Goal: Find specific page/section: Find specific page/section

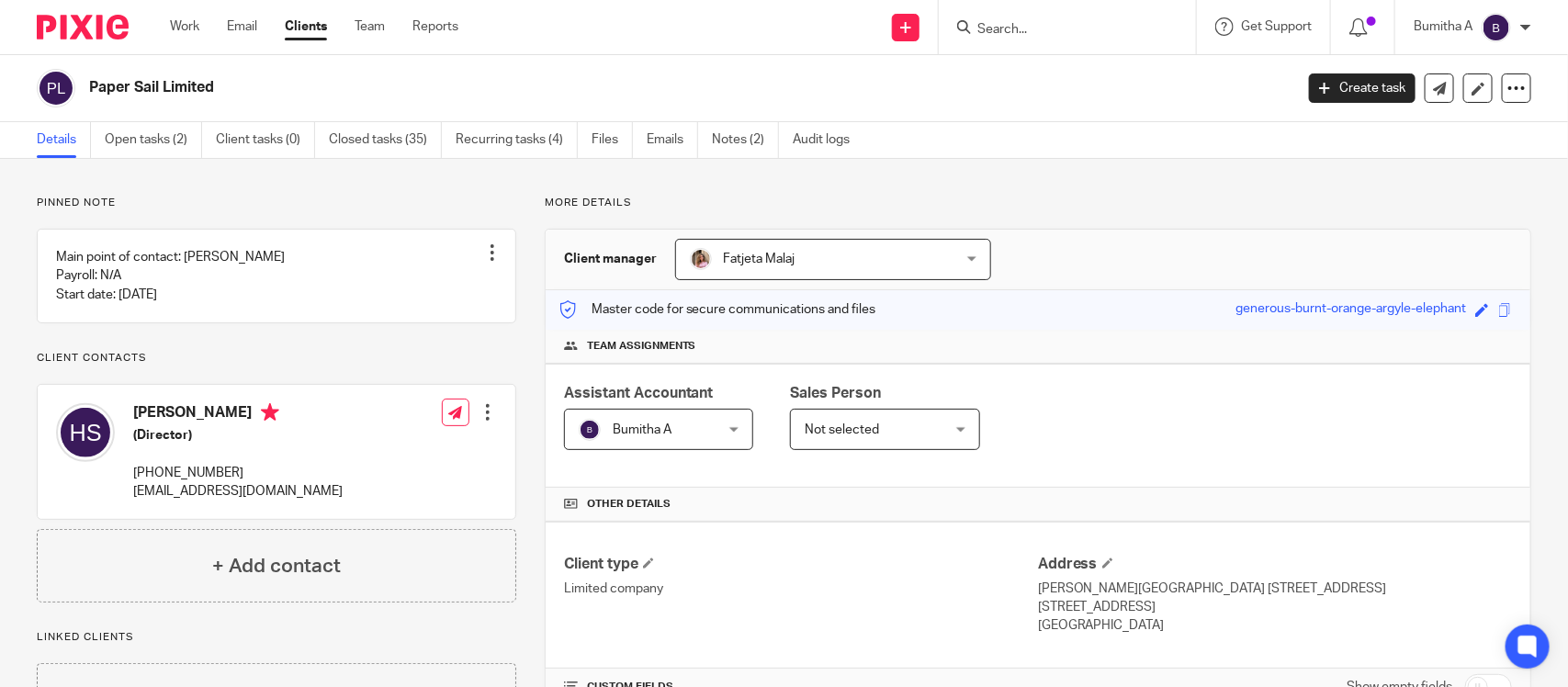
click at [1043, 24] on input "Search" at bounding box center [1058, 31] width 165 height 17
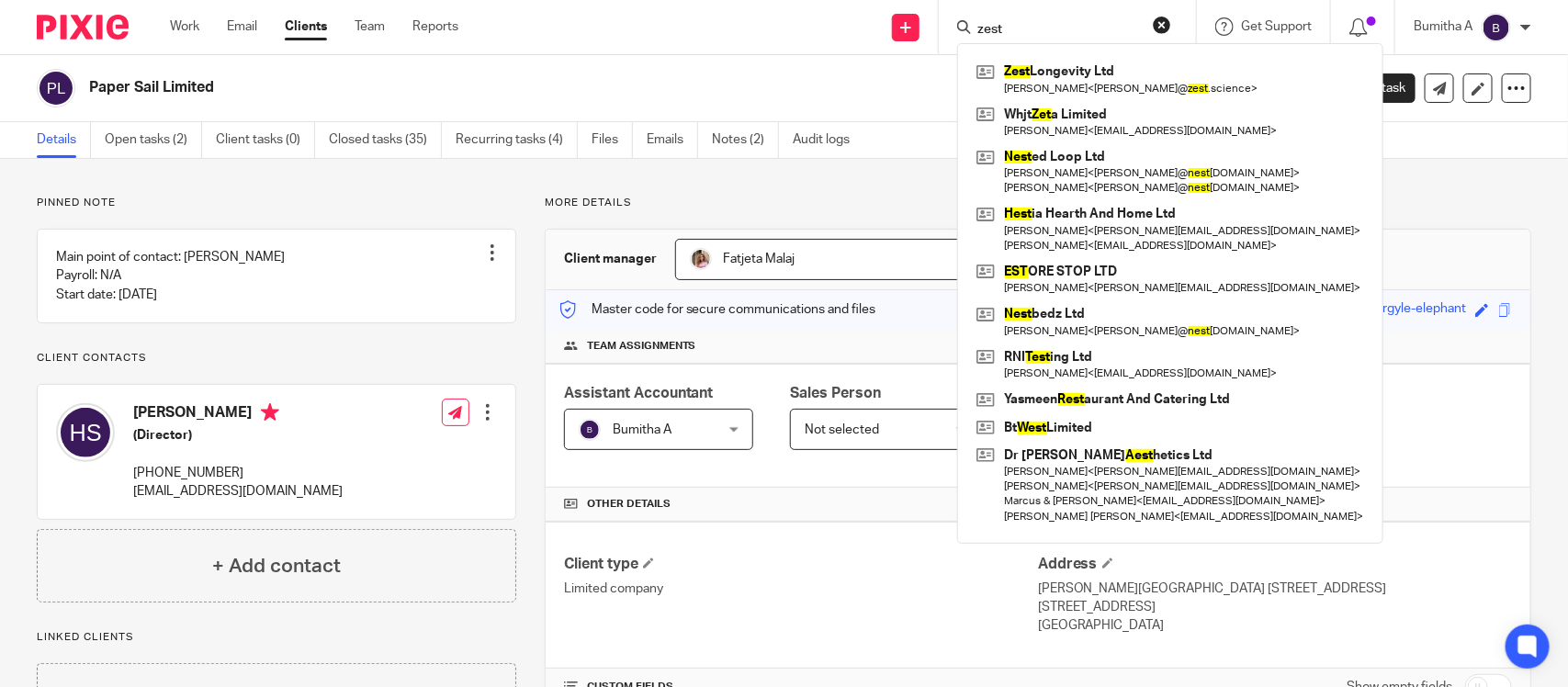
type input "zest"
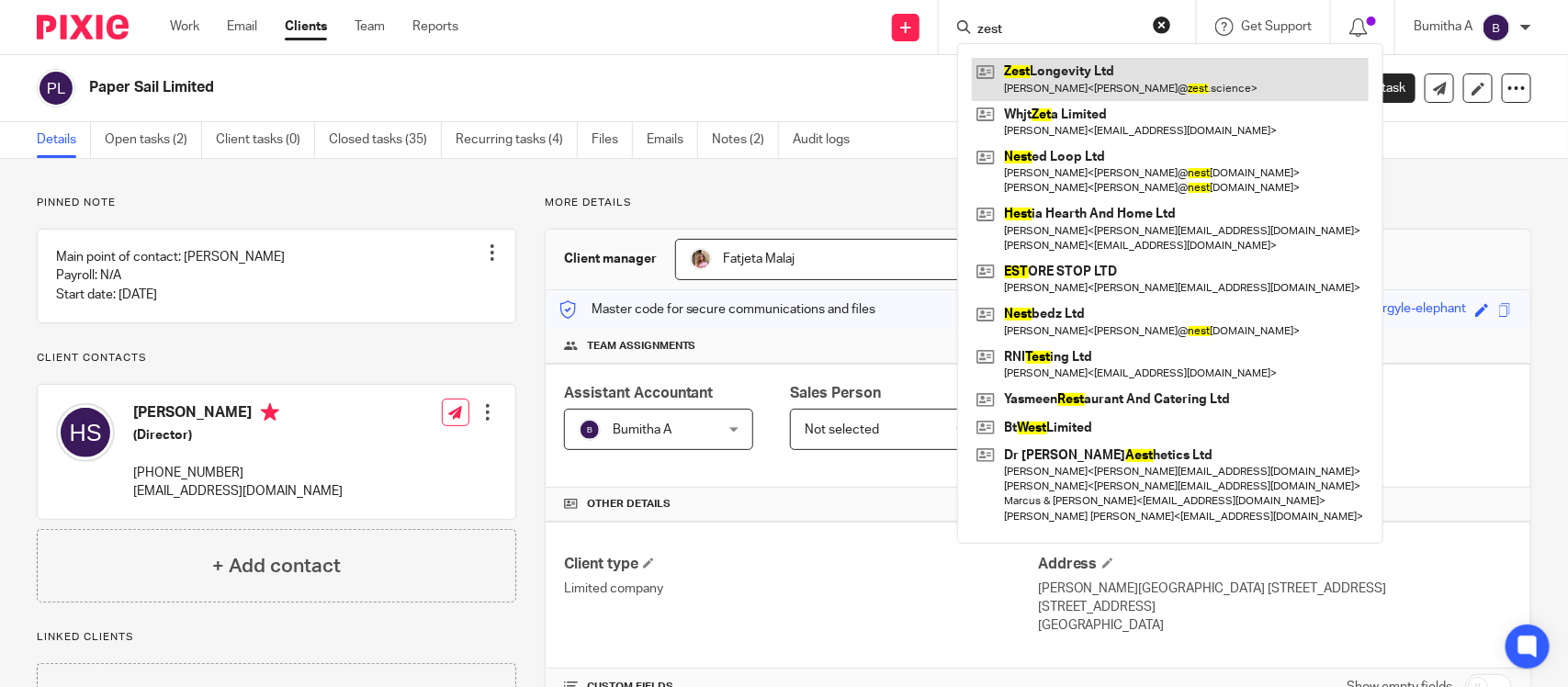
click at [1050, 71] on link at bounding box center [1170, 79] width 396 height 43
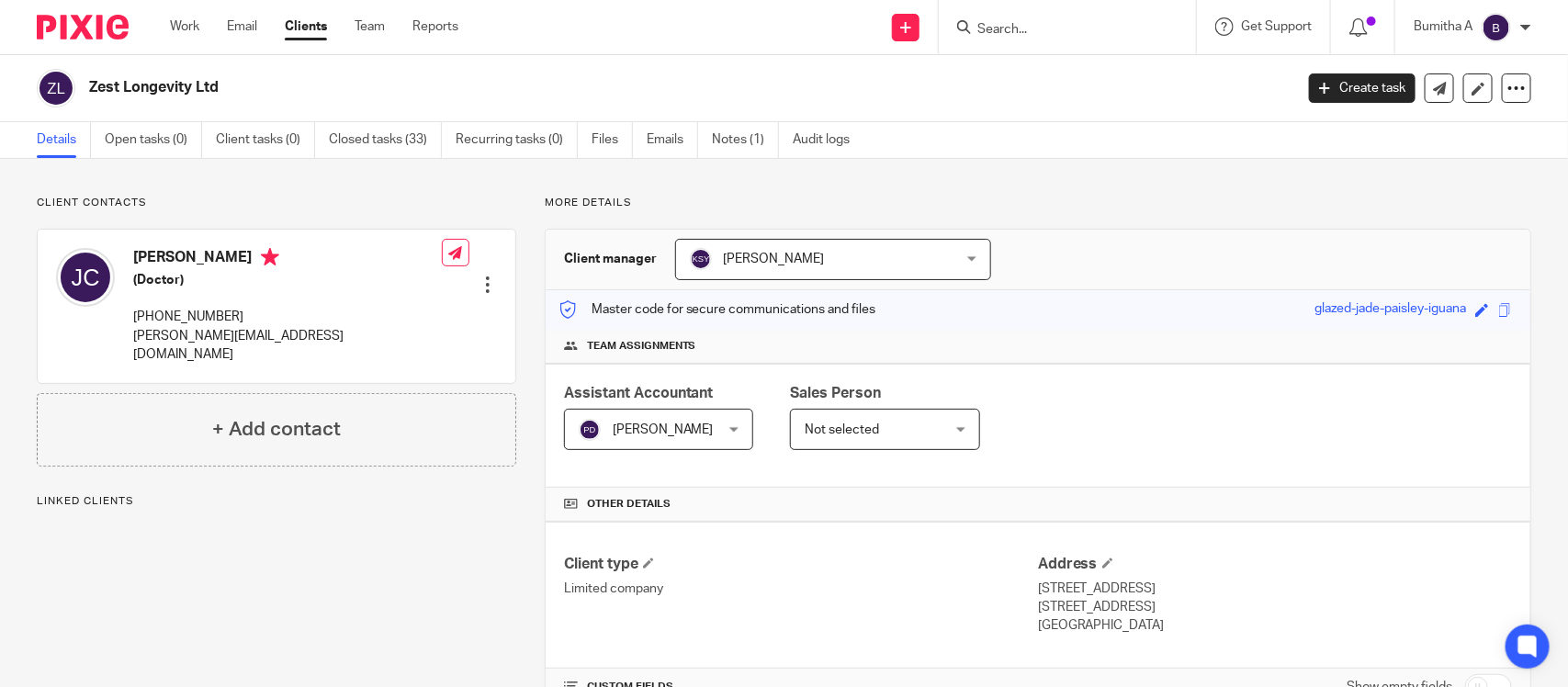
click at [1034, 26] on input "Search" at bounding box center [1058, 31] width 165 height 17
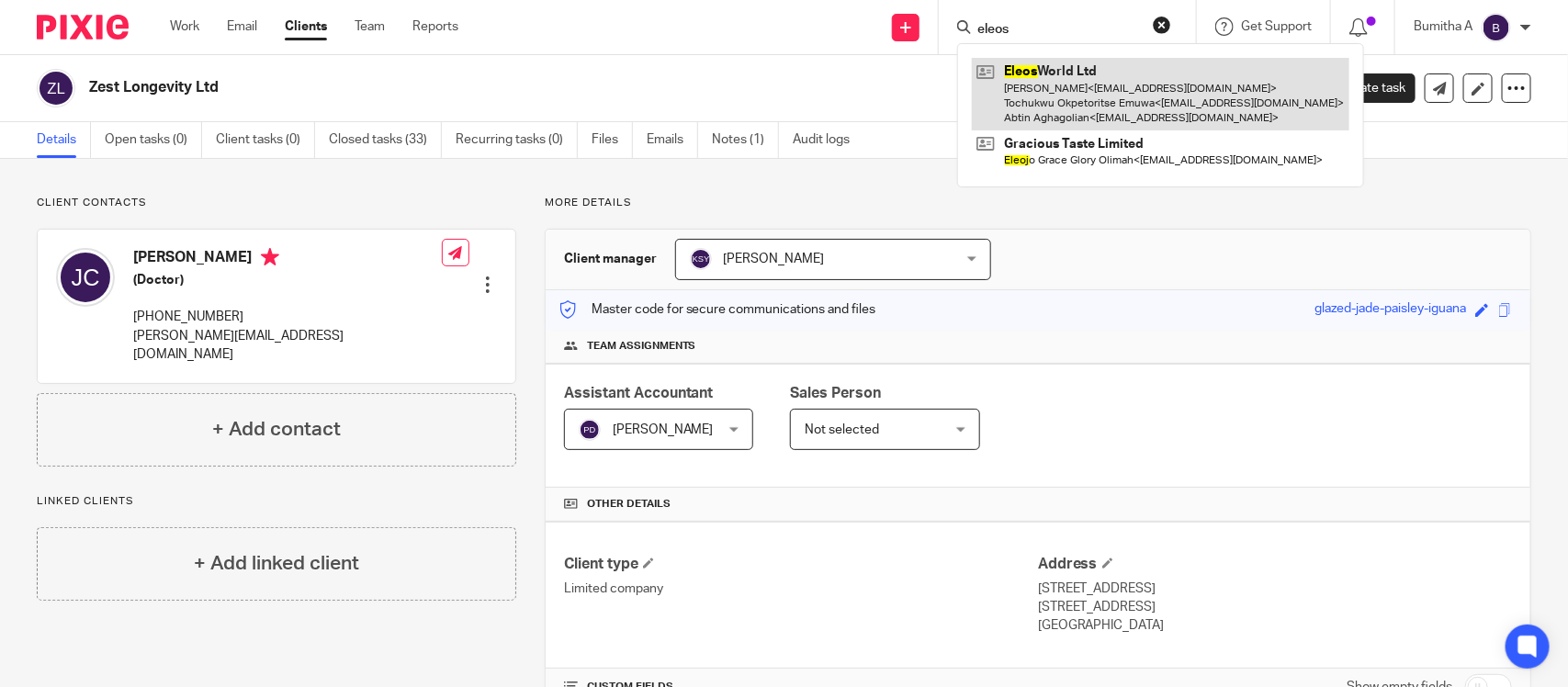
type input "eleos"
click at [1056, 93] on link at bounding box center [1160, 94] width 378 height 72
